Goal: Book appointment/travel/reservation

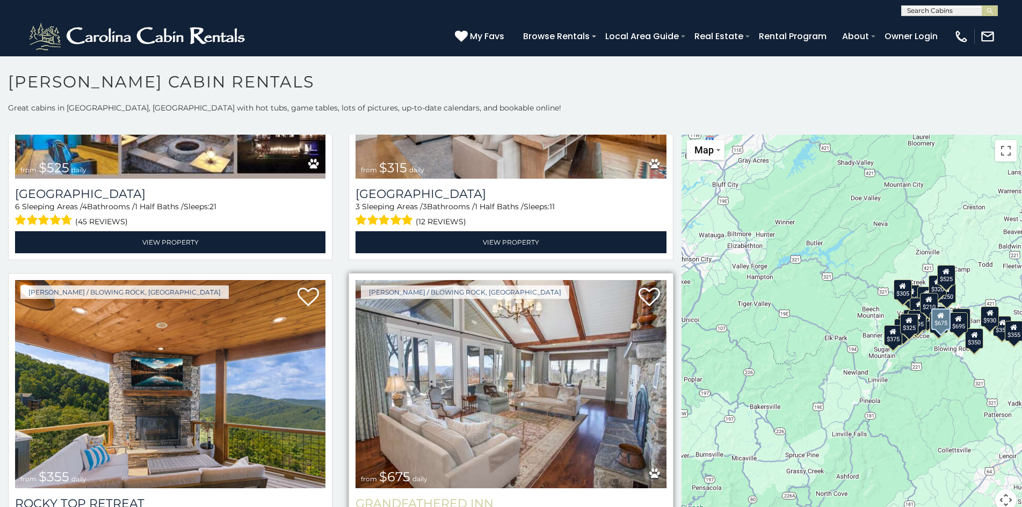
scroll to position [11, 0]
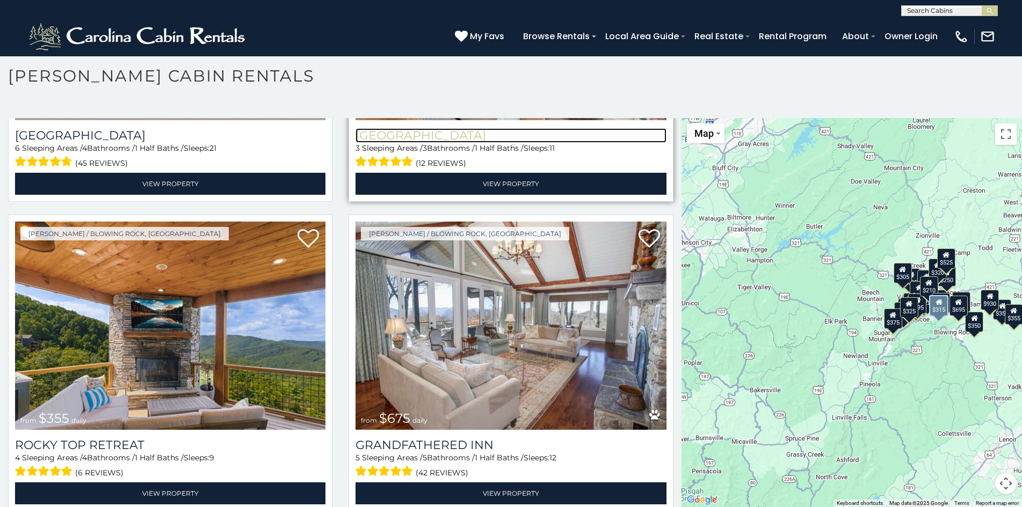
click at [433, 128] on h3 "Chimney Island" at bounding box center [510, 135] width 310 height 14
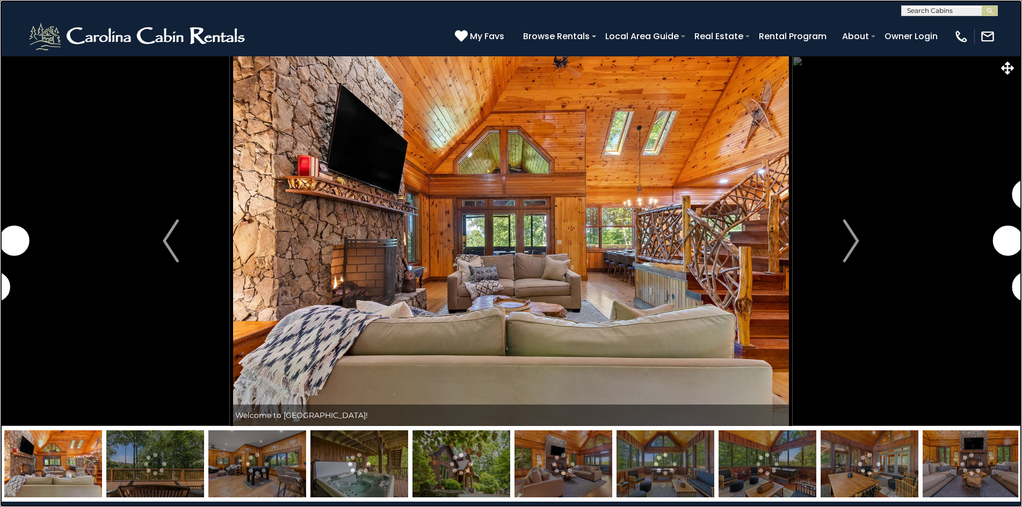
click at [70, 125] on link at bounding box center [511, 253] width 1022 height 507
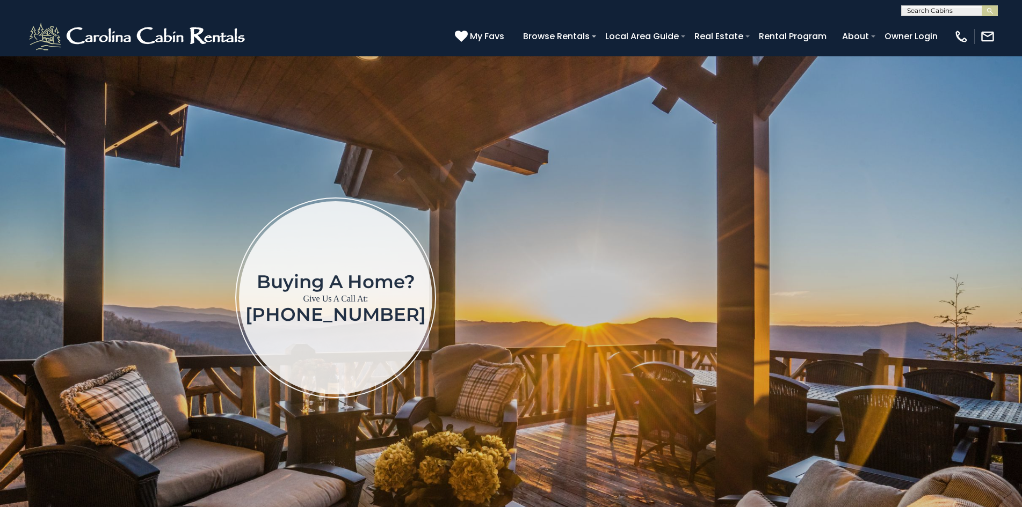
scroll to position [0, 13]
